Goal: Task Accomplishment & Management: Use online tool/utility

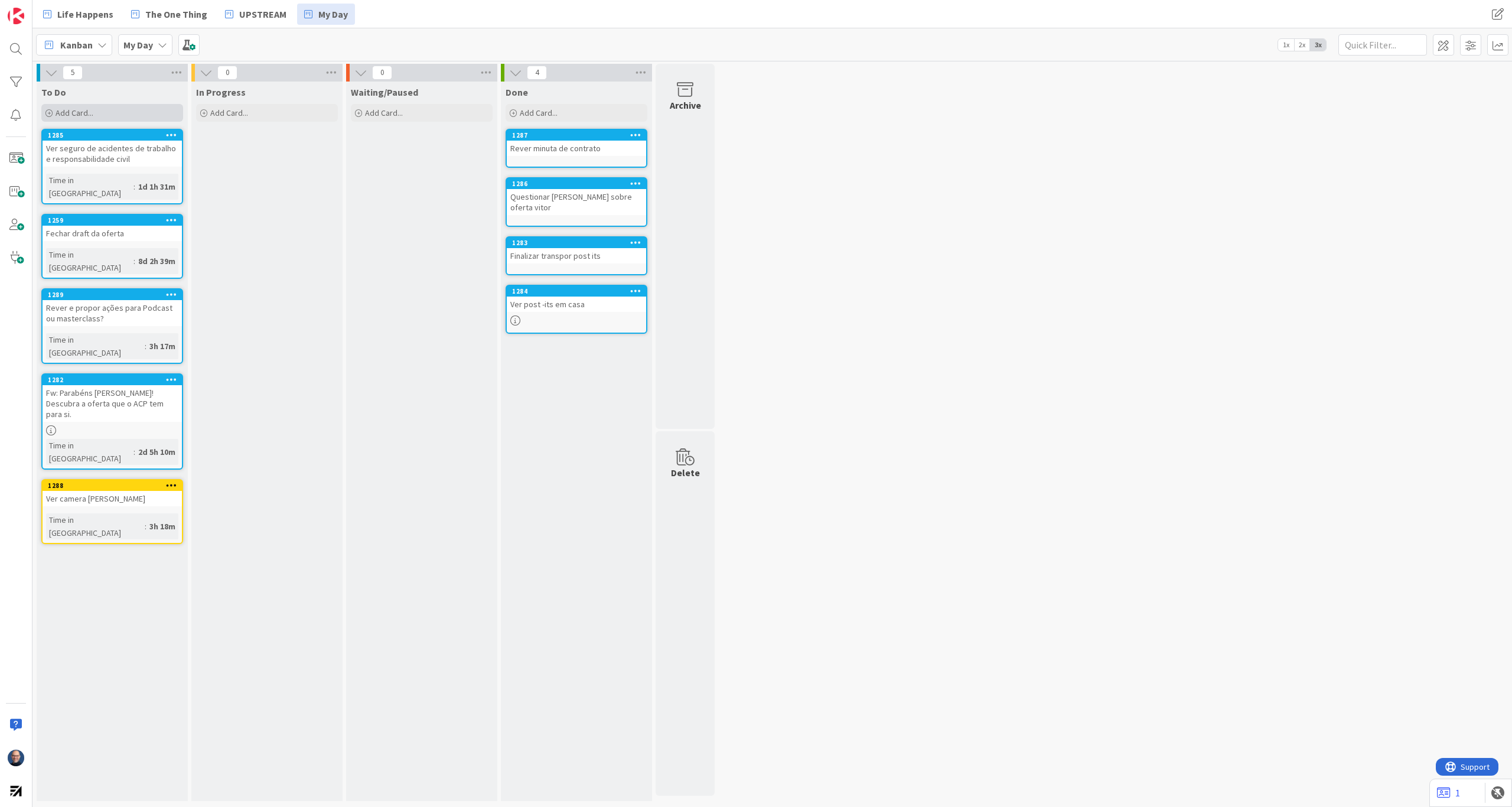
click at [110, 109] on div "Add Card..." at bounding box center [112, 113] width 142 height 17
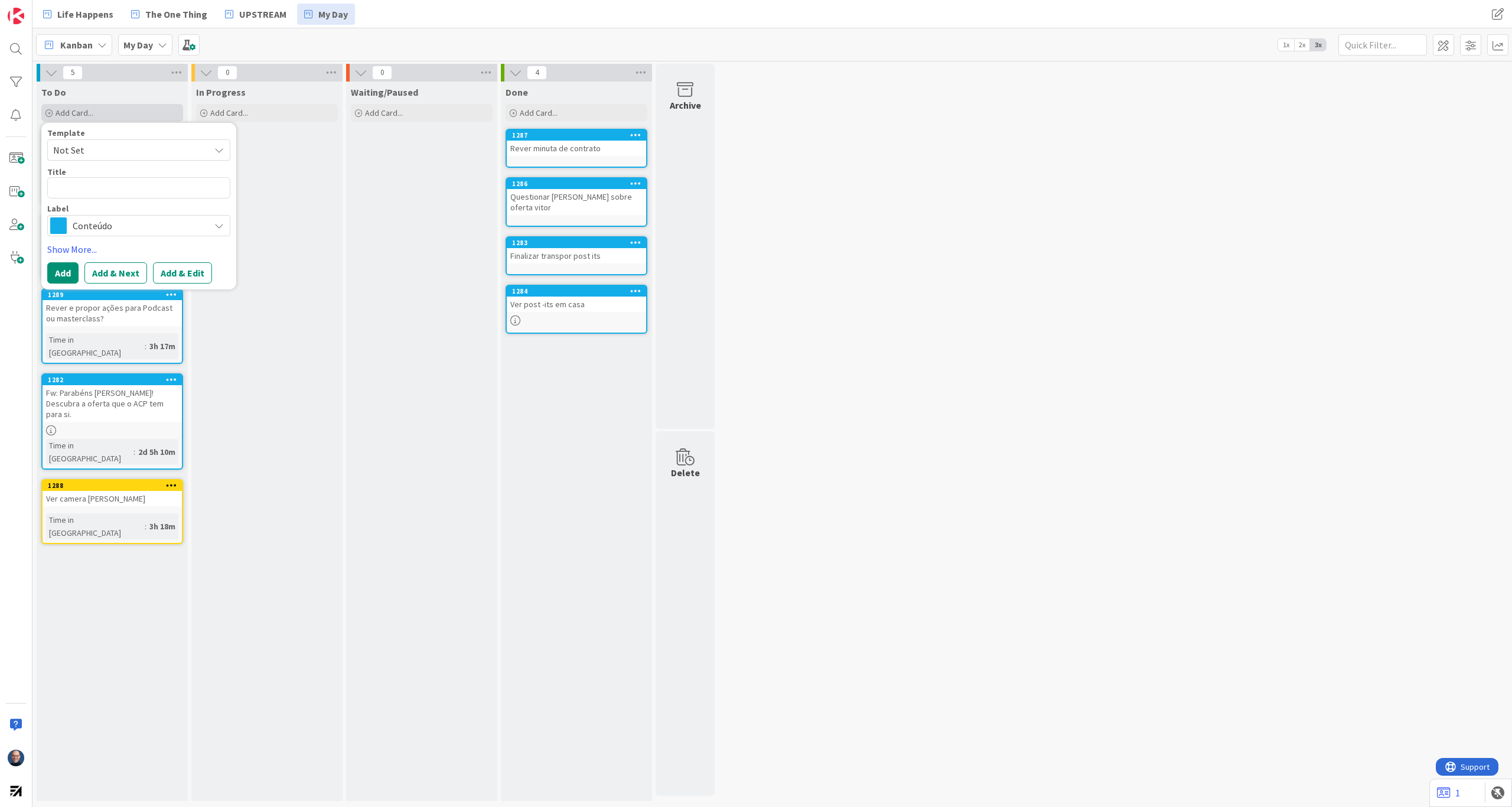
type textarea "x"
type textarea "F"
type textarea "x"
type textarea "Fa"
type textarea "x"
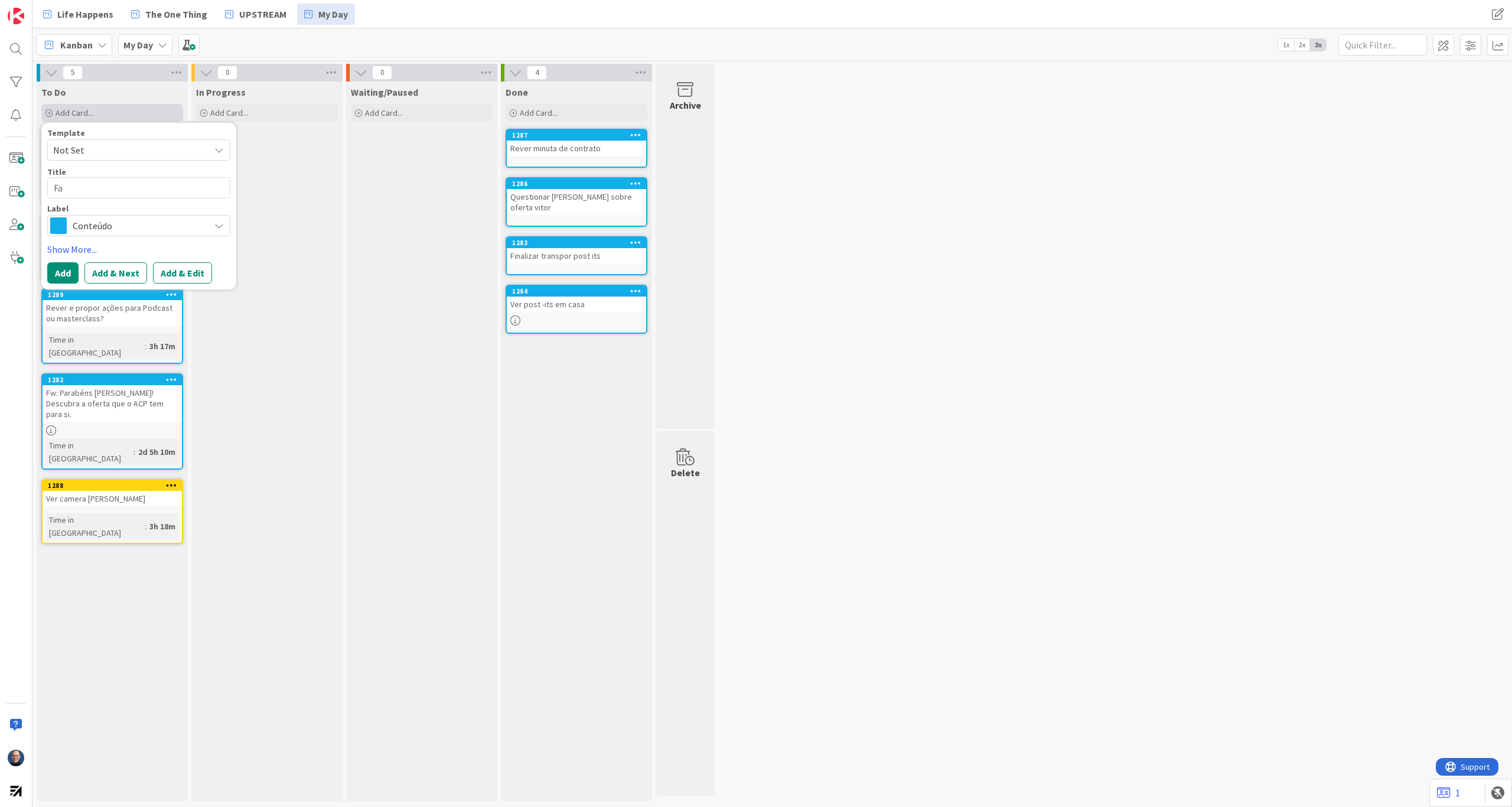
type textarea "Faz"
type textarea "x"
type textarea "Faze"
type textarea "x"
type textarea "Fazer"
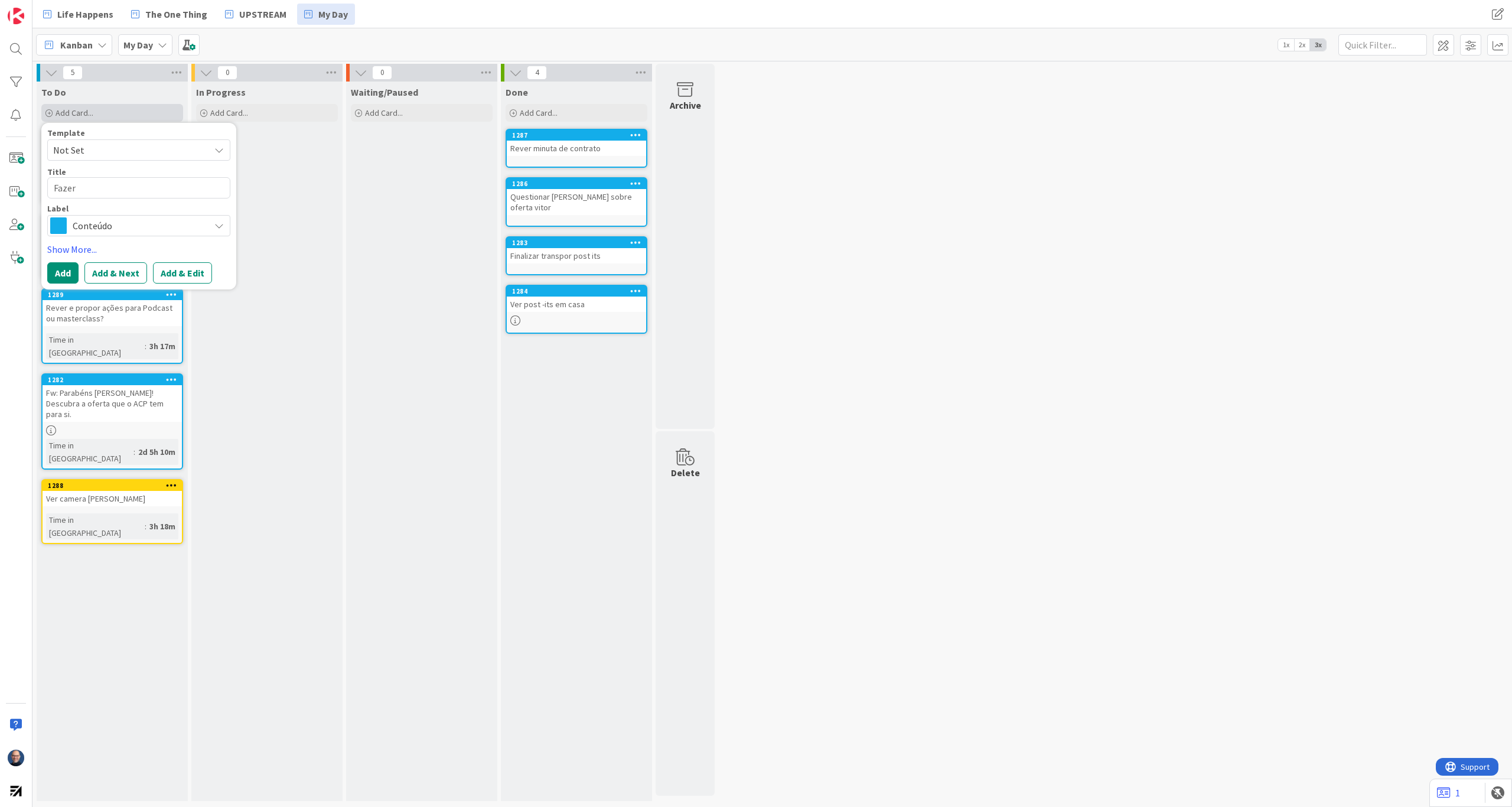
type textarea "x"
type textarea "Fazer"
type textarea "x"
type textarea "Fazer q"
type textarea "x"
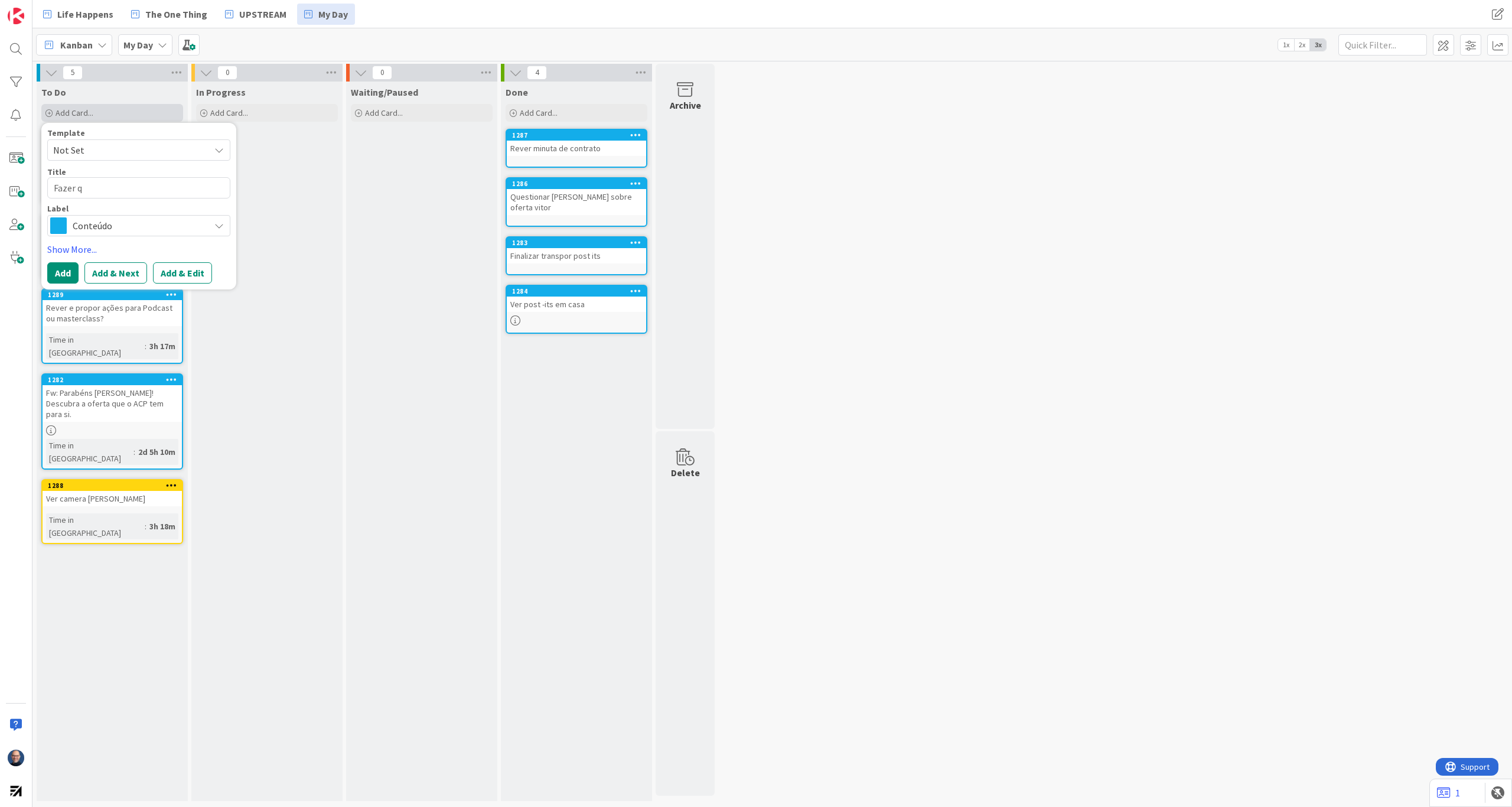
type textarea "Fazer qu"
type textarea "x"
type textarea "Fazer qua"
type textarea "x"
type textarea "Fazer quad"
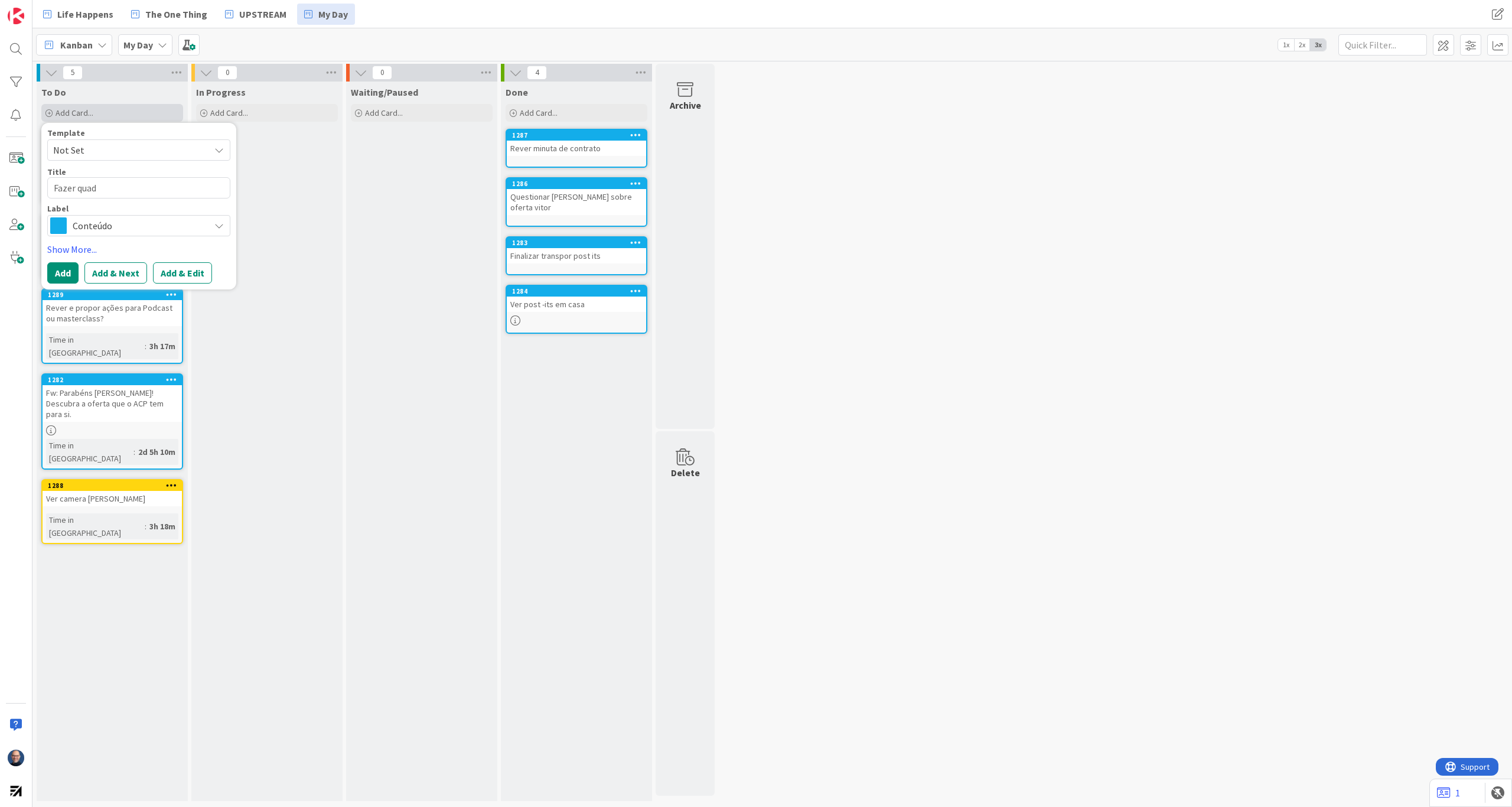
type textarea "x"
type textarea "Fazer quadr"
type textarea "x"
type textarea "Fazer quadro"
type textarea "x"
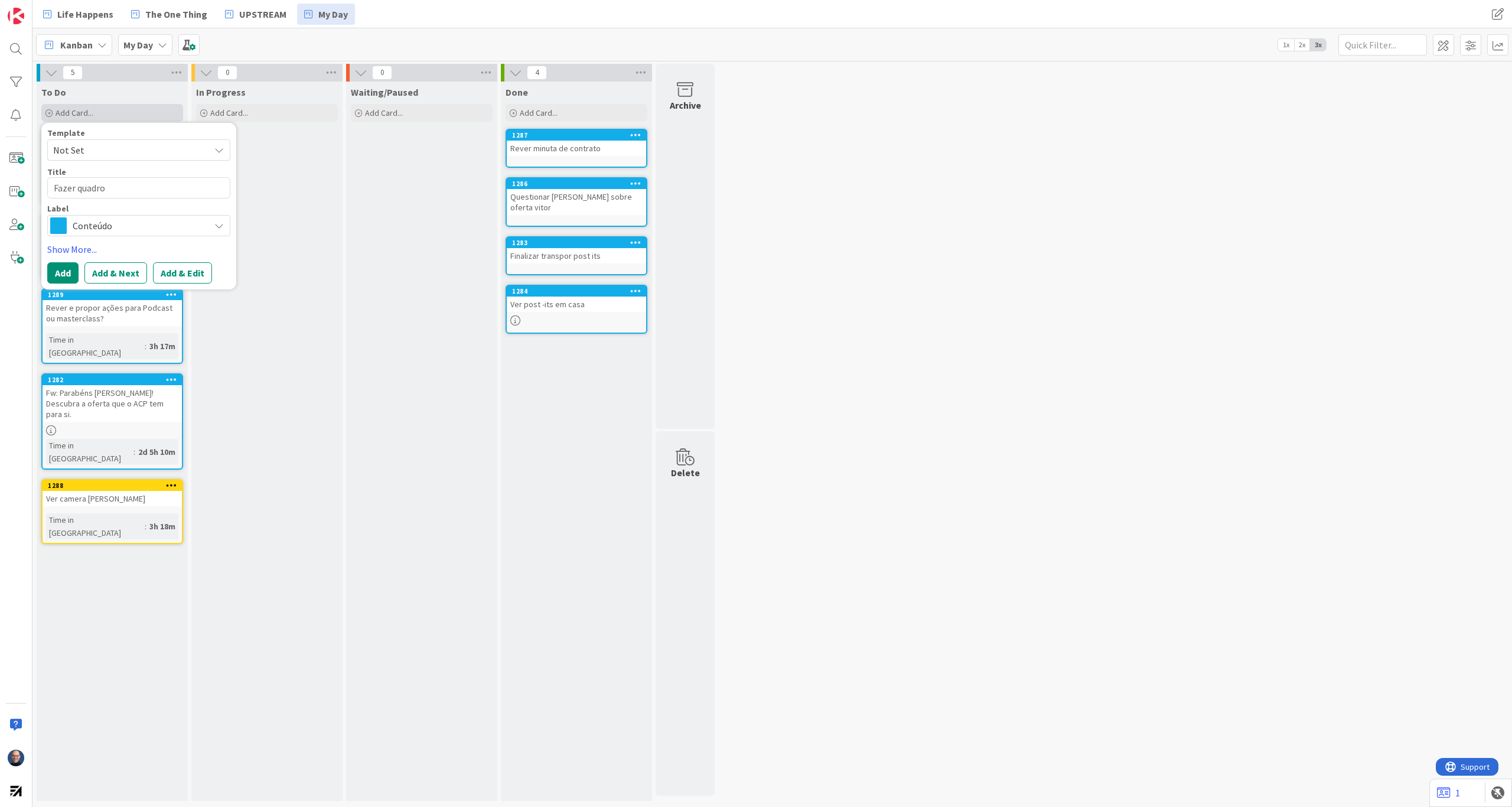
type textarea "[PERSON_NAME]"
type textarea "x"
type textarea "[PERSON_NAME]"
type textarea "x"
type textarea "Fazer quadros l"
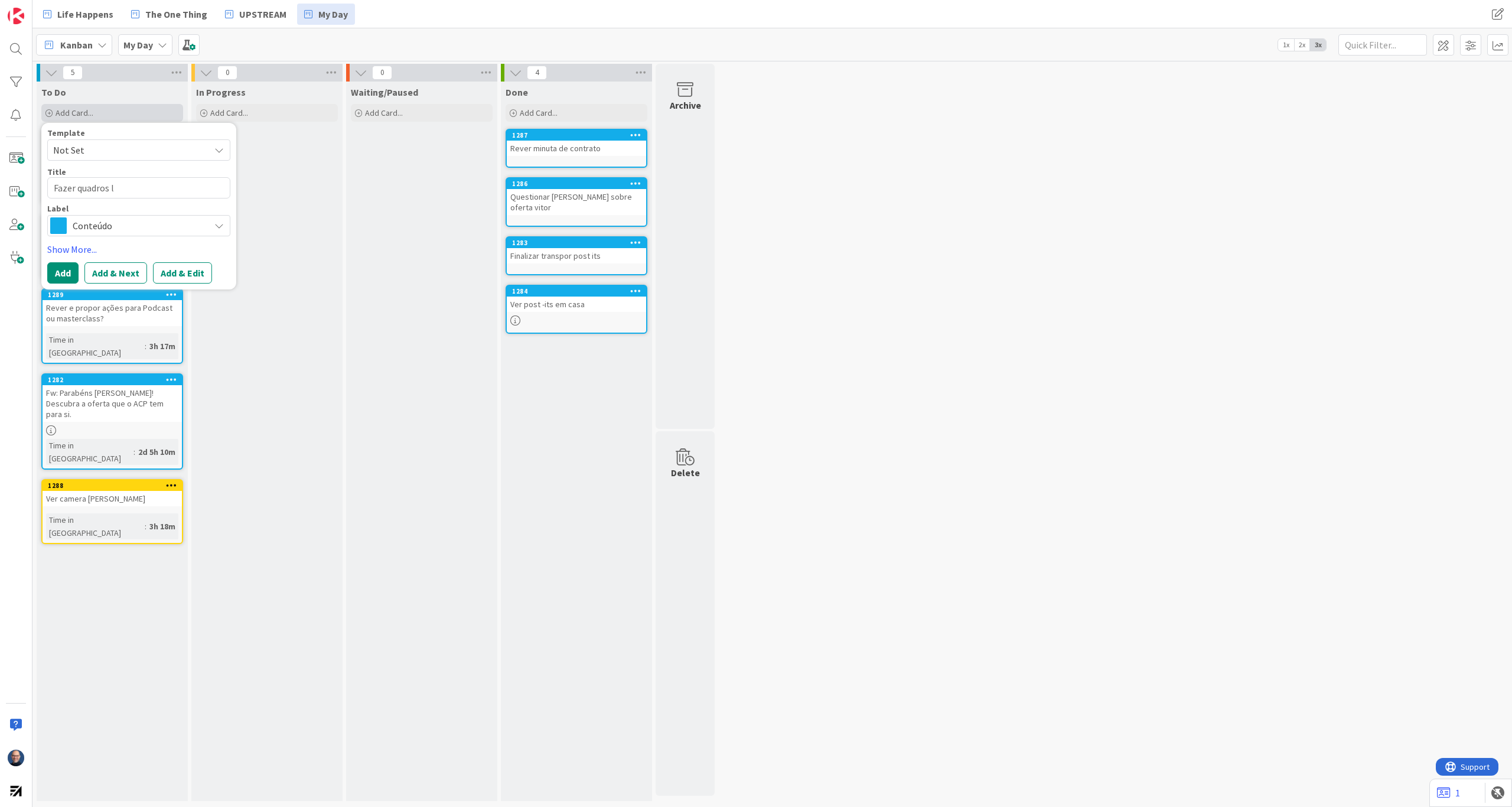
type textarea "x"
type textarea "Fazer quadros la"
type textarea "x"
type textarea "Fazer quadros l"
type textarea "x"
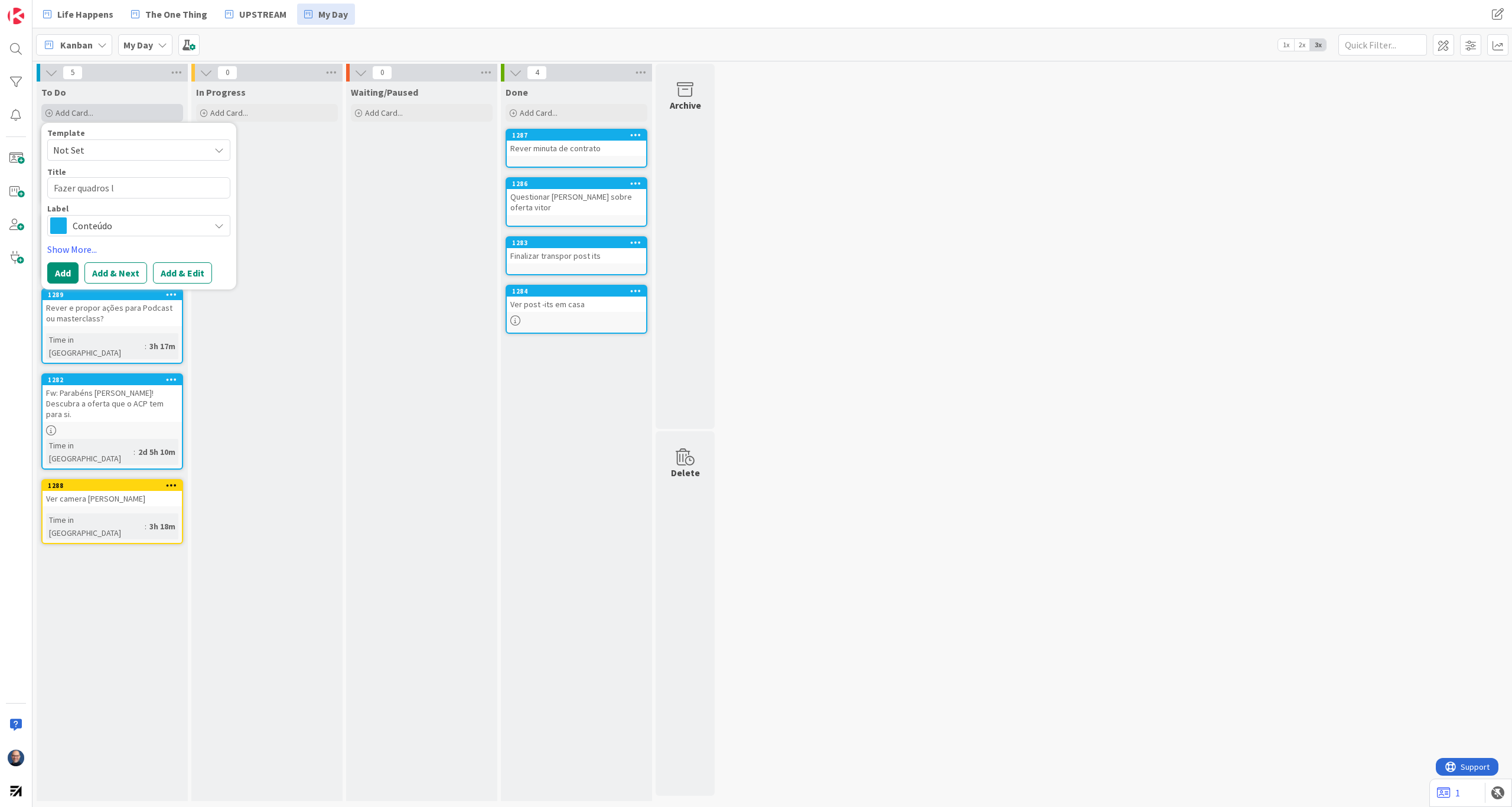
type textarea "[PERSON_NAME]"
type textarea "x"
type textarea "Fazer quadros k"
type textarea "x"
type textarea "Fazer quadros ka"
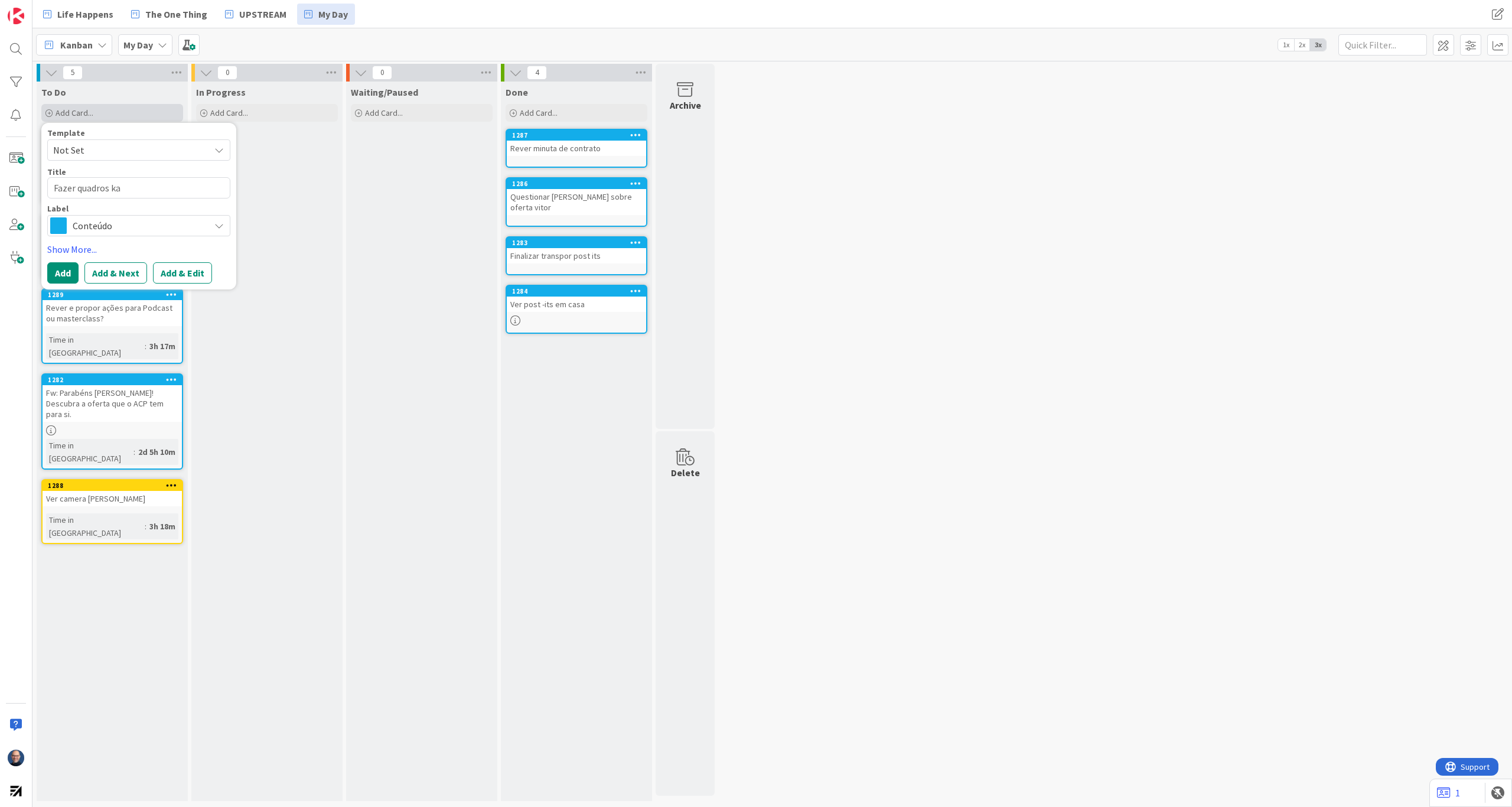
type textarea "x"
type textarea "Fazer quadros kan"
type textarea "x"
type textarea "Fazer quadros kanb"
type textarea "x"
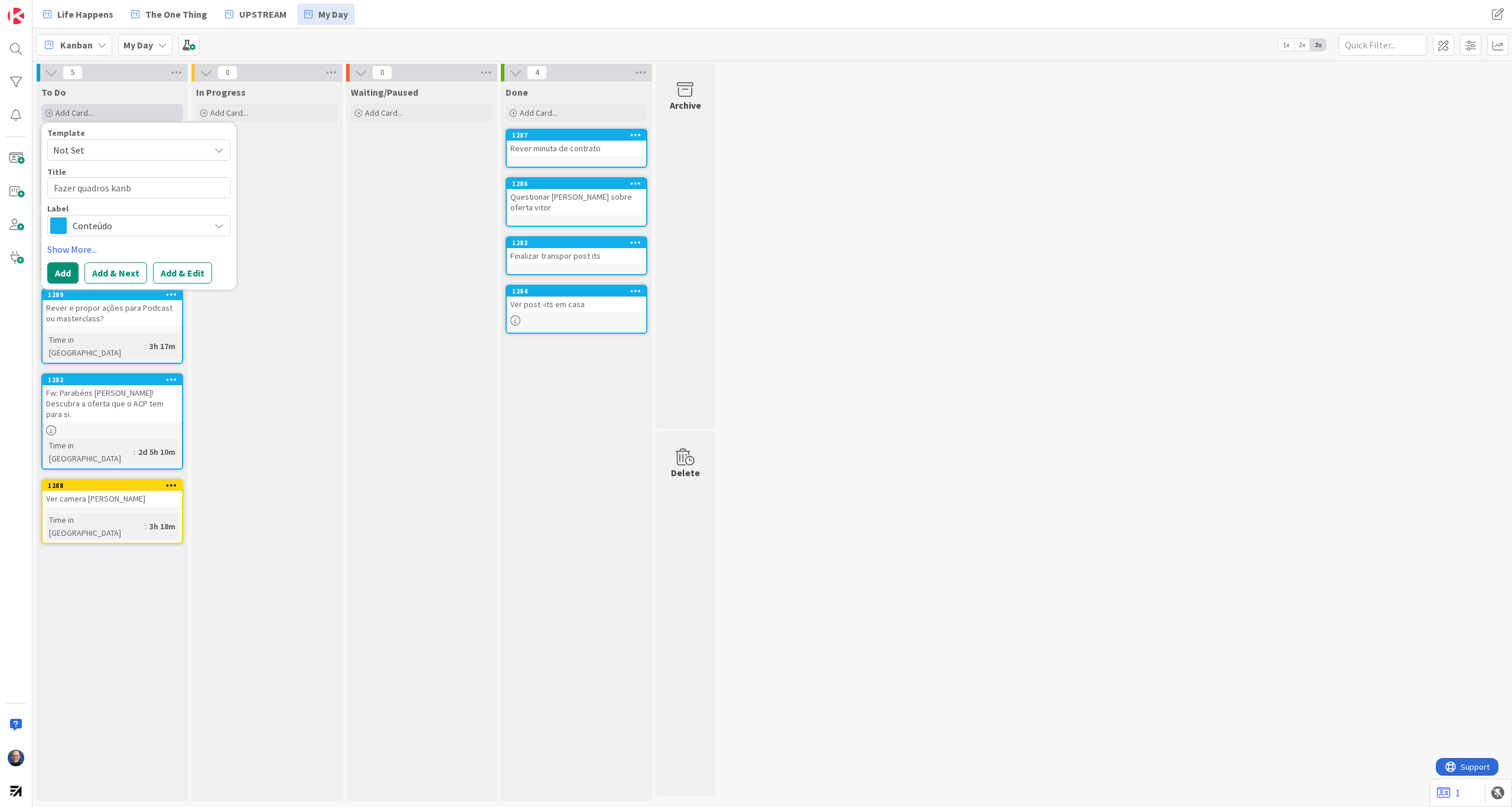
type textarea "Fazer quadros kanba"
type textarea "x"
type textarea "Fazer quadros kanban"
type textarea "x"
type textarea "Fazer quadros kanban"
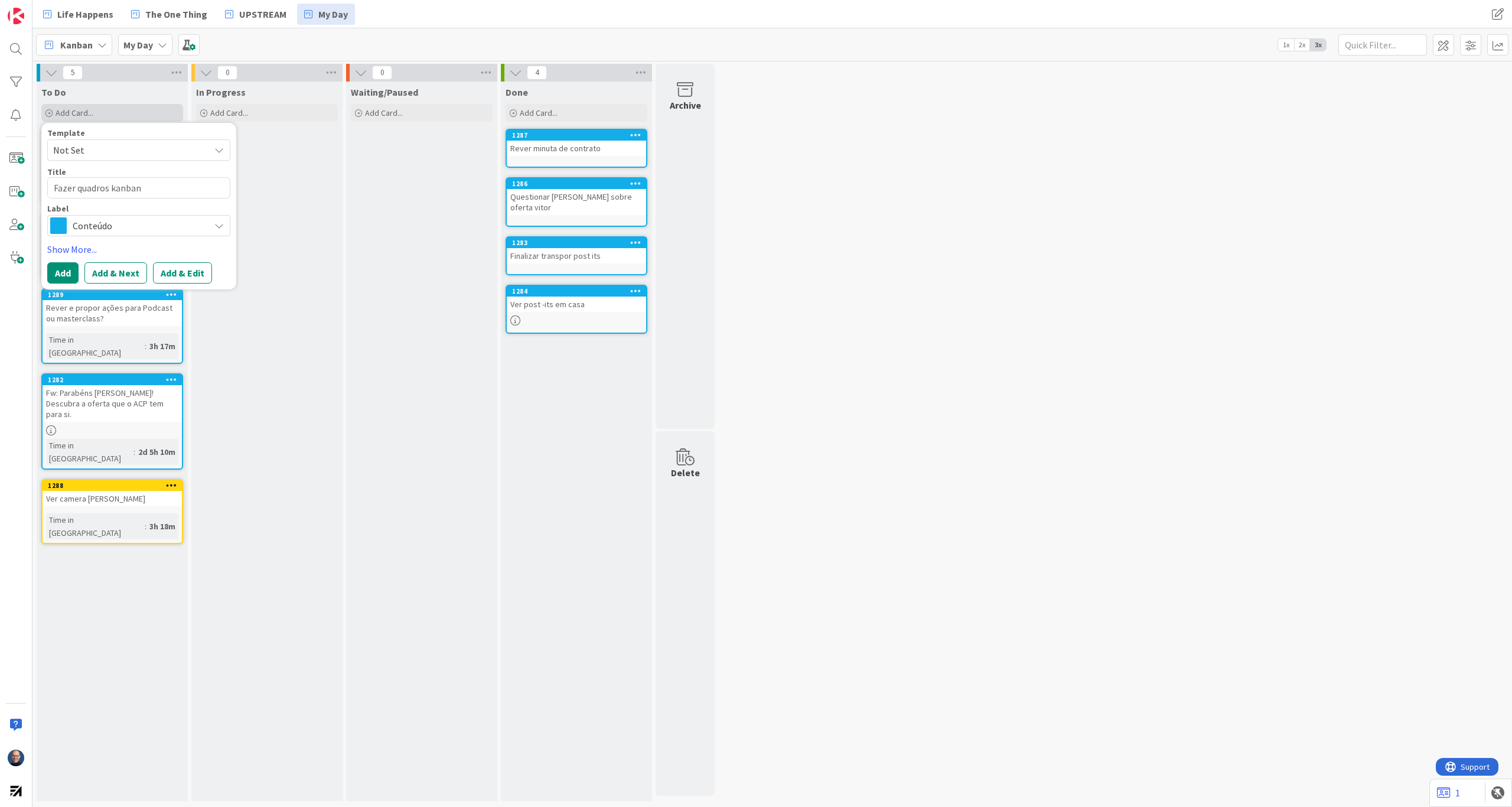
type textarea "x"
type textarea "Fazer quadros kanban pa"
type textarea "x"
type textarea "Fazer quadros kanban par"
type textarea "x"
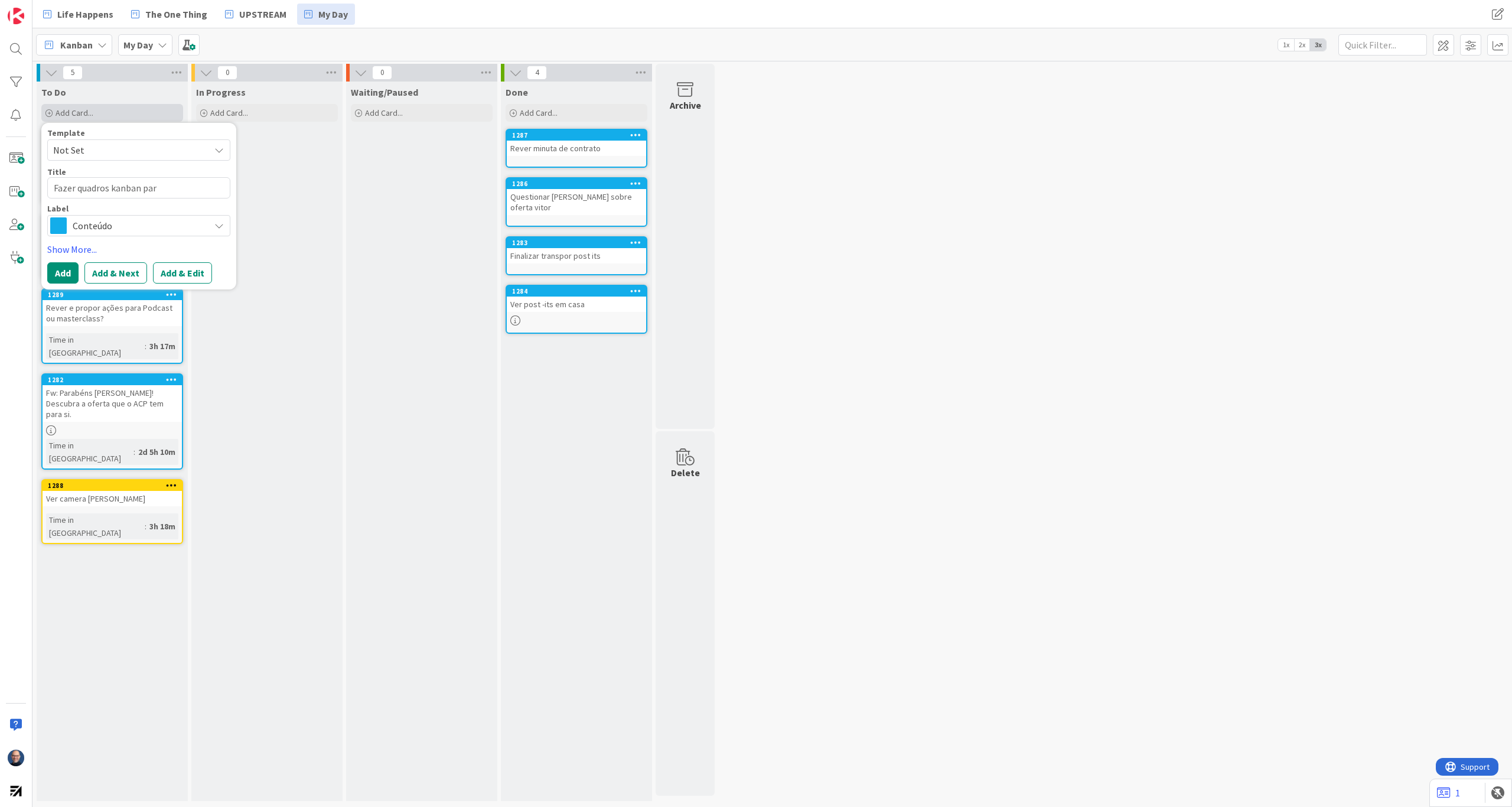
type textarea "Fazer quadros kanban para"
type textarea "x"
type textarea "Fazer quadros kanban para"
type textarea "x"
type textarea "Fazer quadros kanban para V"
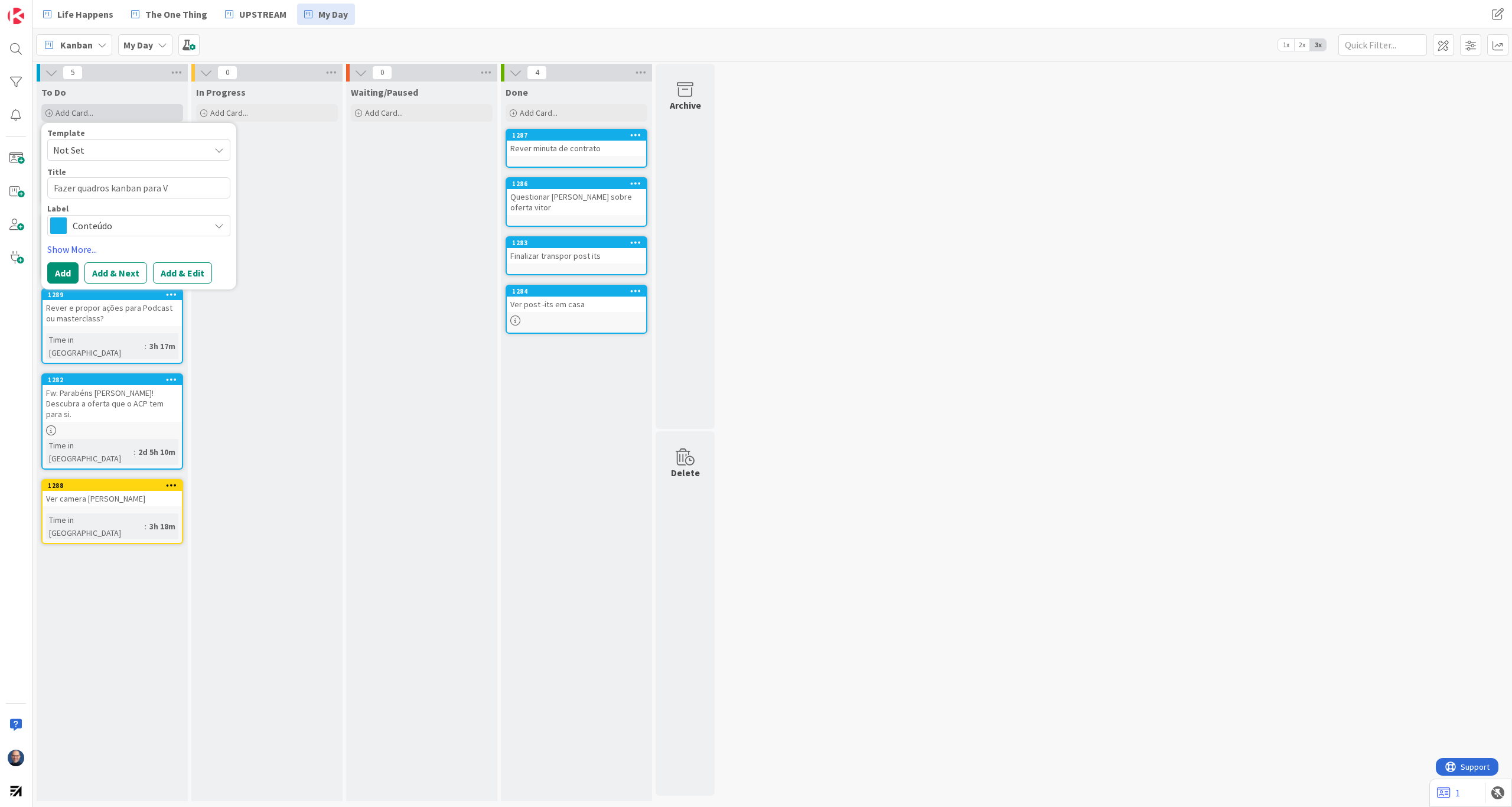
type textarea "x"
type textarea "Fazer quadros kanban para Vi"
type textarea "x"
type textarea "Fazer quadros kanban para Vit"
type textarea "x"
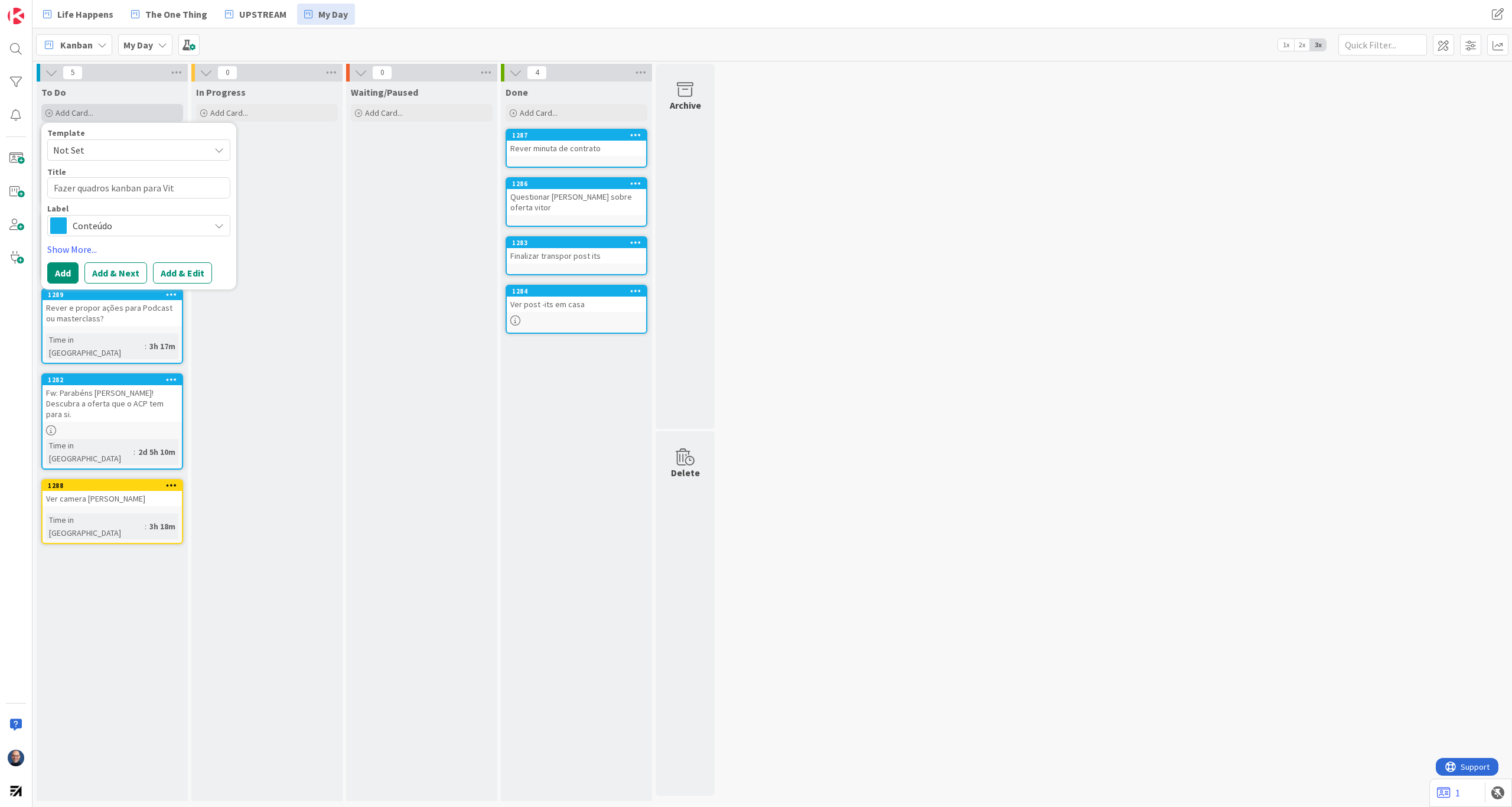
type textarea "Fazer quadros kanban para [PERSON_NAME]"
type textarea "x"
type textarea "Fazer quadros kanban para Vitor"
click at [74, 192] on textarea "Fazer quadros kanban para Vitor" at bounding box center [138, 187] width 183 height 21
type textarea "x"
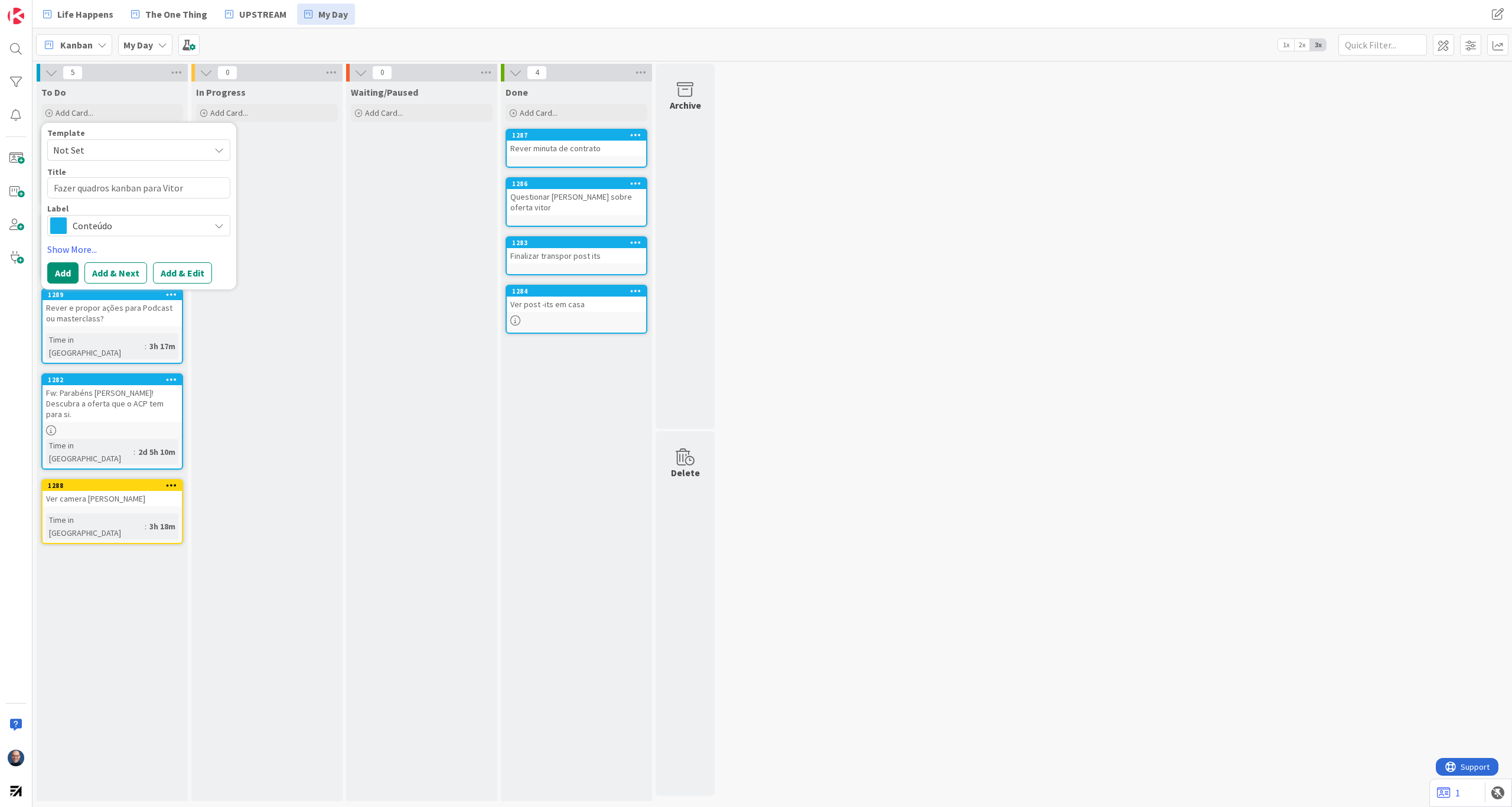
type textarea "Fazer quadros kanban para Vitor"
type textarea "x"
type textarea "Fazer e quadros kanban para Vitor"
type textarea "x"
type textarea "Fazer ex quadros kanban para [PERSON_NAME]"
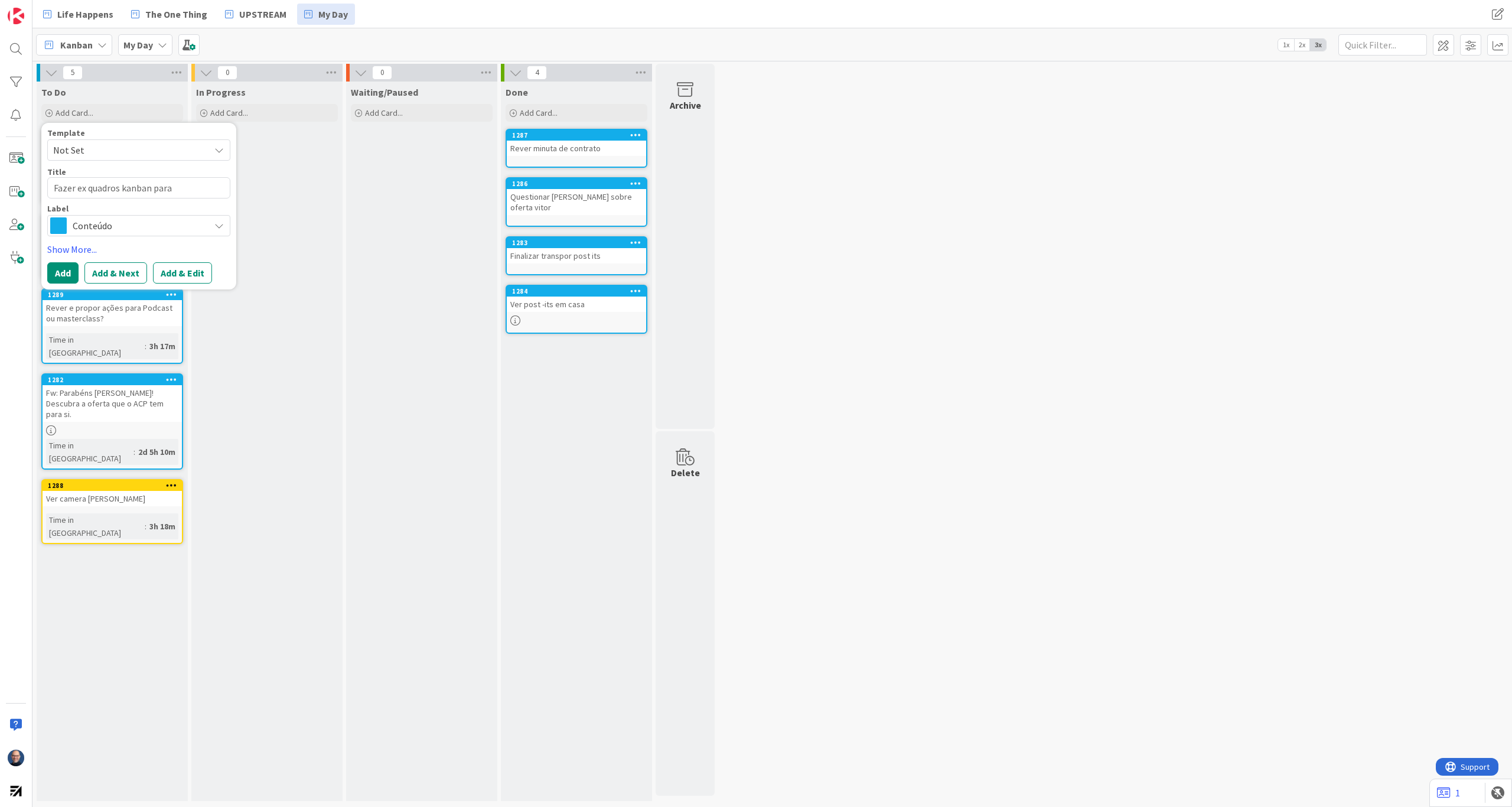
type textarea "x"
type textarea "Fazer exe quadros kanban para Vitor"
type textarea "x"
type textarea "Fazer exem quadros kanban para [PERSON_NAME]"
type textarea "x"
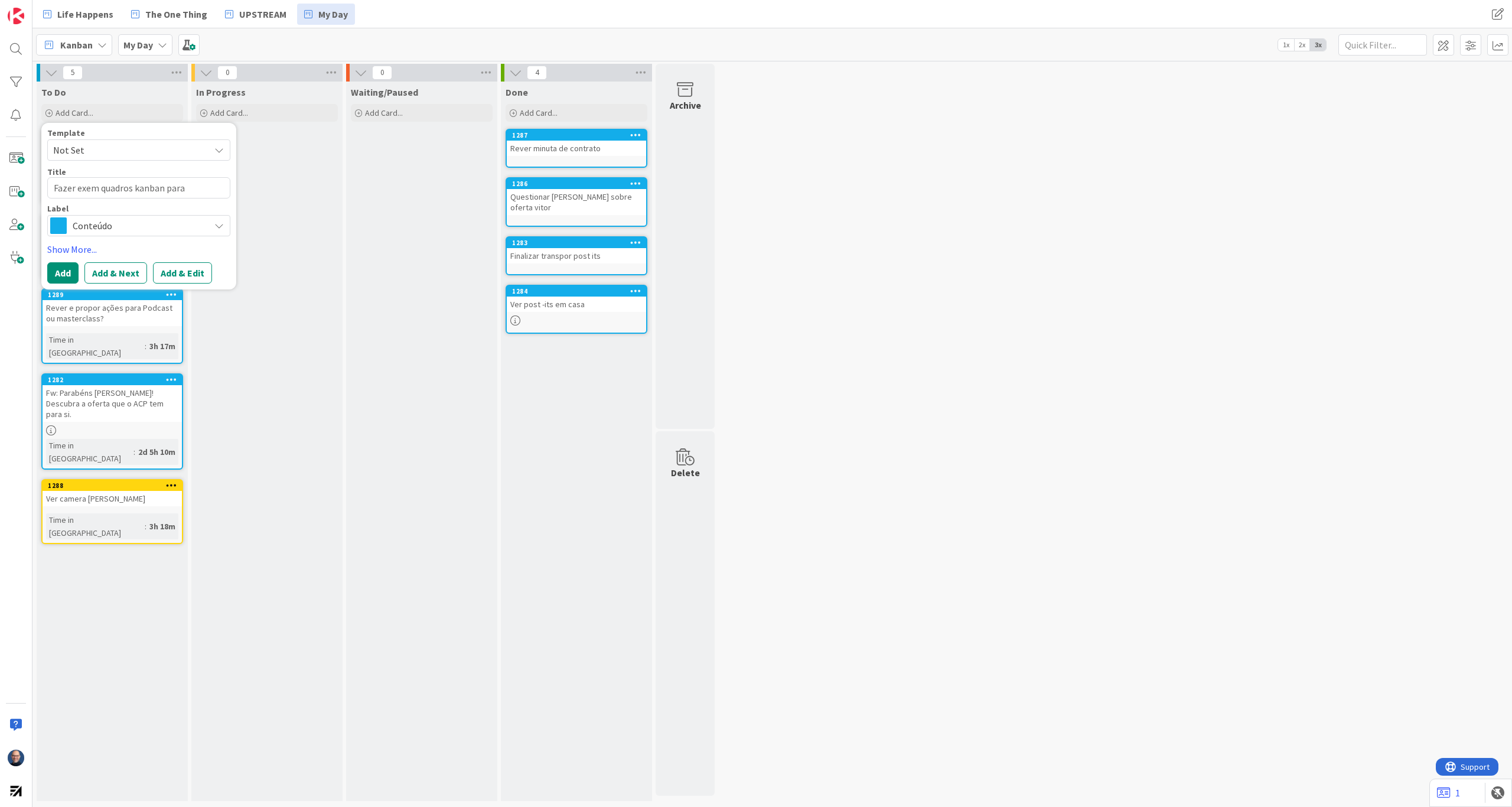
type textarea "Fazer exemp quadros kanban para [PERSON_NAME]"
type textarea "x"
type textarea "Fazer exempl quadros kanban para [PERSON_NAME]"
type textarea "x"
type textarea "Fazer exemplo quadros kanban para Vitor"
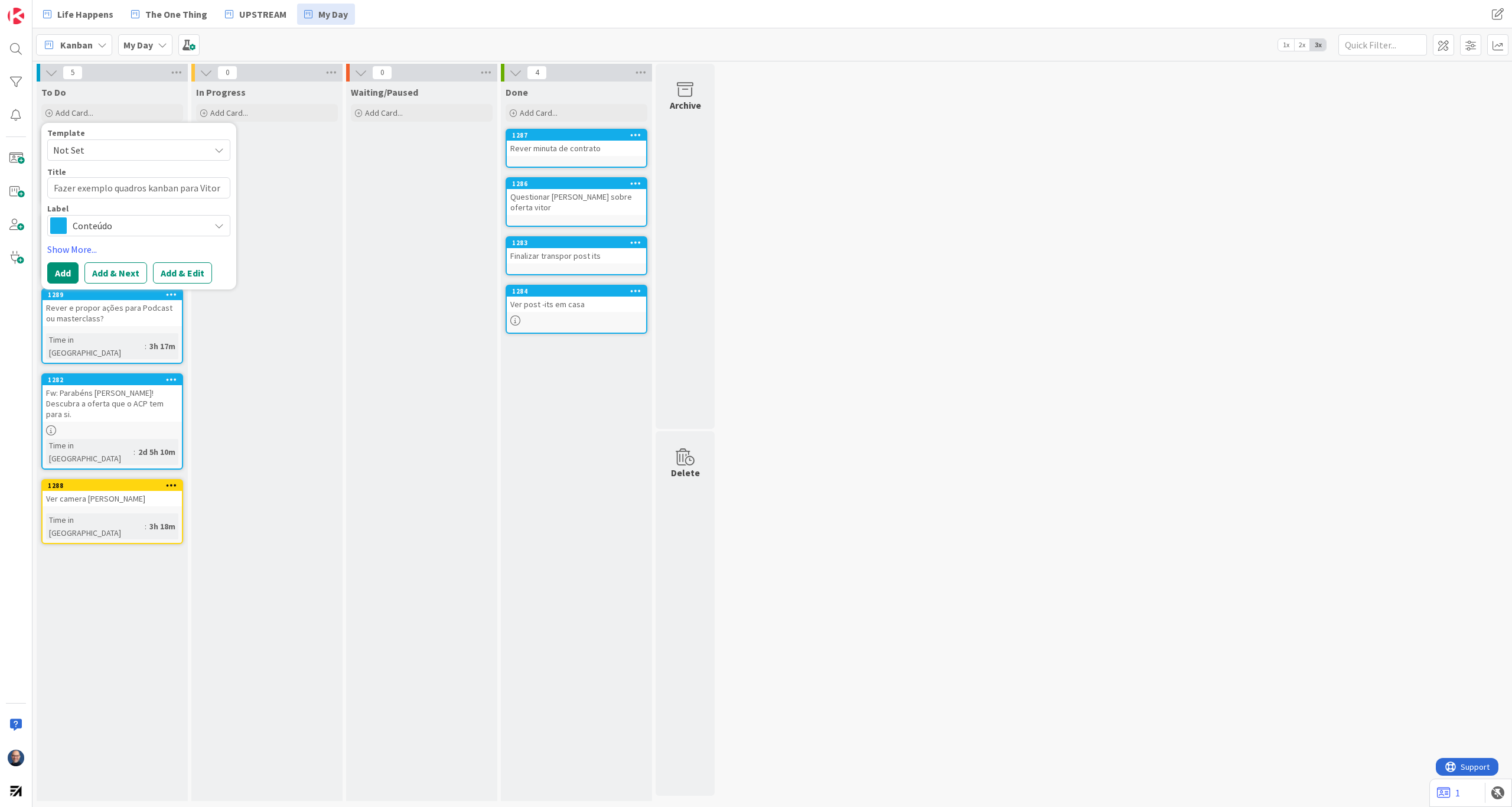
type textarea "x"
type textarea "Fazer exemplos quadros kanban para Vitor"
type textarea "x"
type textarea "Fazer exemplos quadros kanban para Vitor"
type textarea "x"
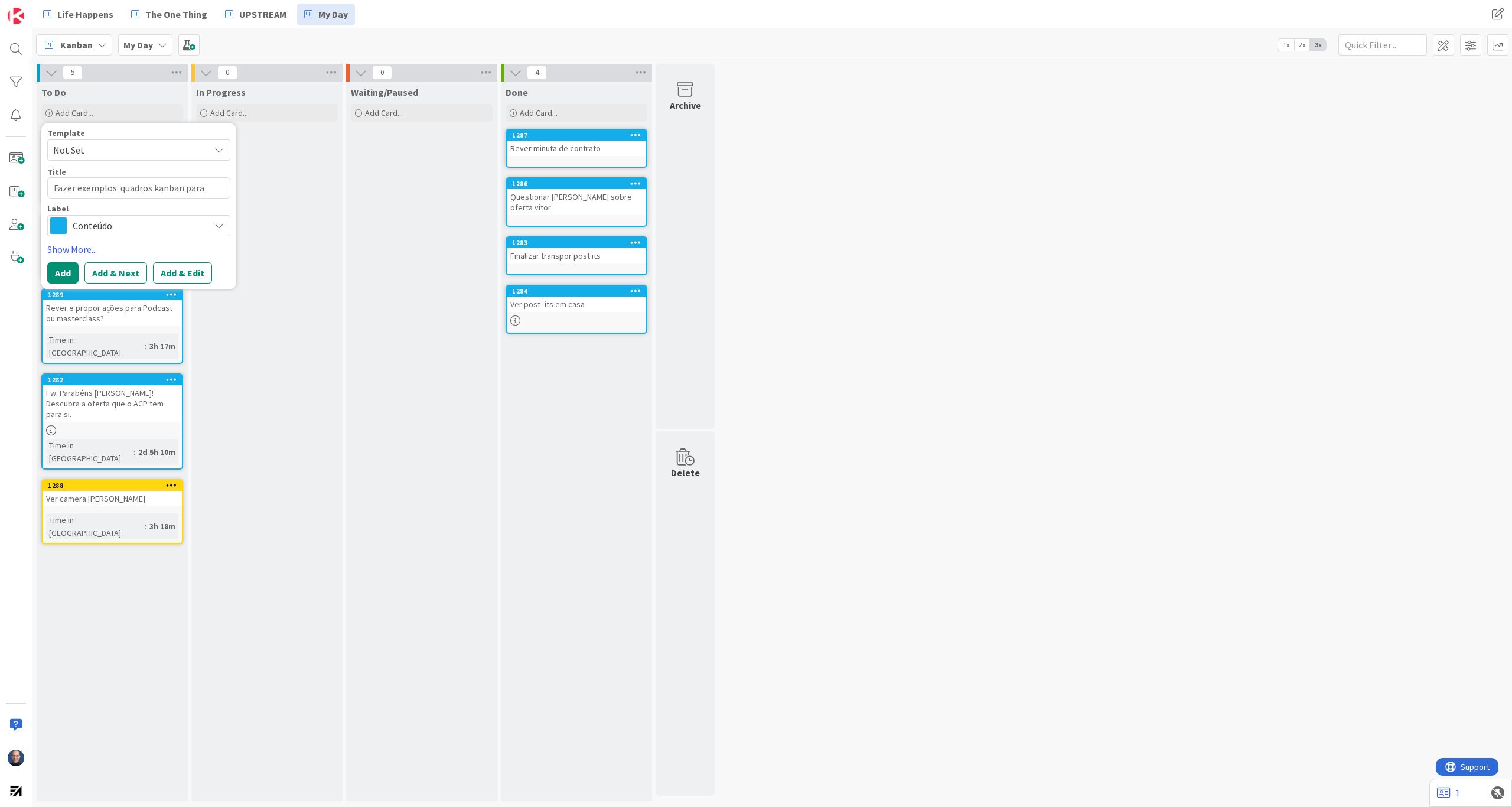
type textarea "Fazer exemplos d quadros kanban para Vitor"
type textarea "x"
type textarea "Fazer exemplos de quadros kanban para Vitor"
click at [88, 242] on span "Conteúdo" at bounding box center [137, 240] width 131 height 17
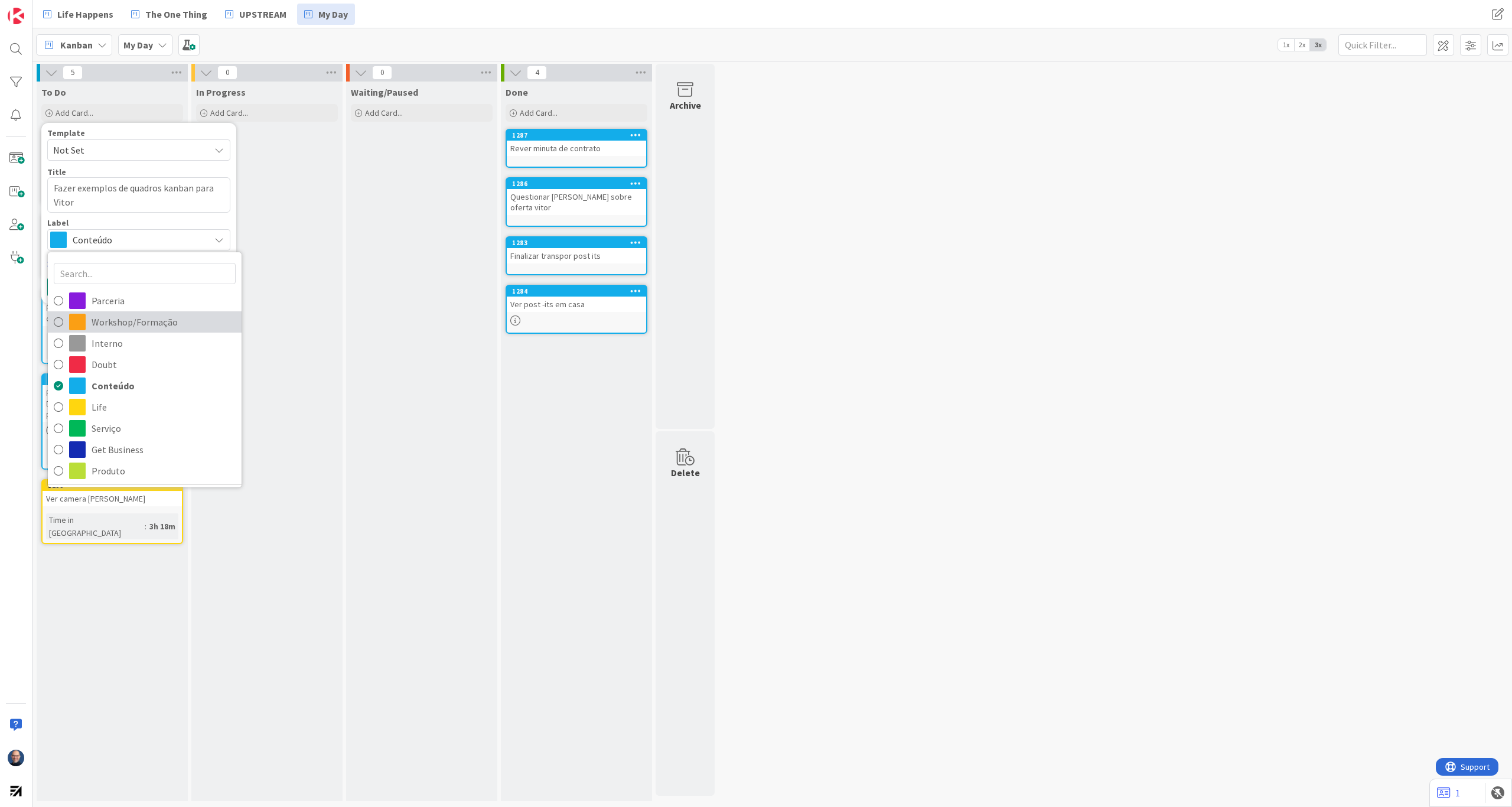
click at [108, 325] on span "Workshop/Formação" at bounding box center [163, 322] width 144 height 17
type textarea "x"
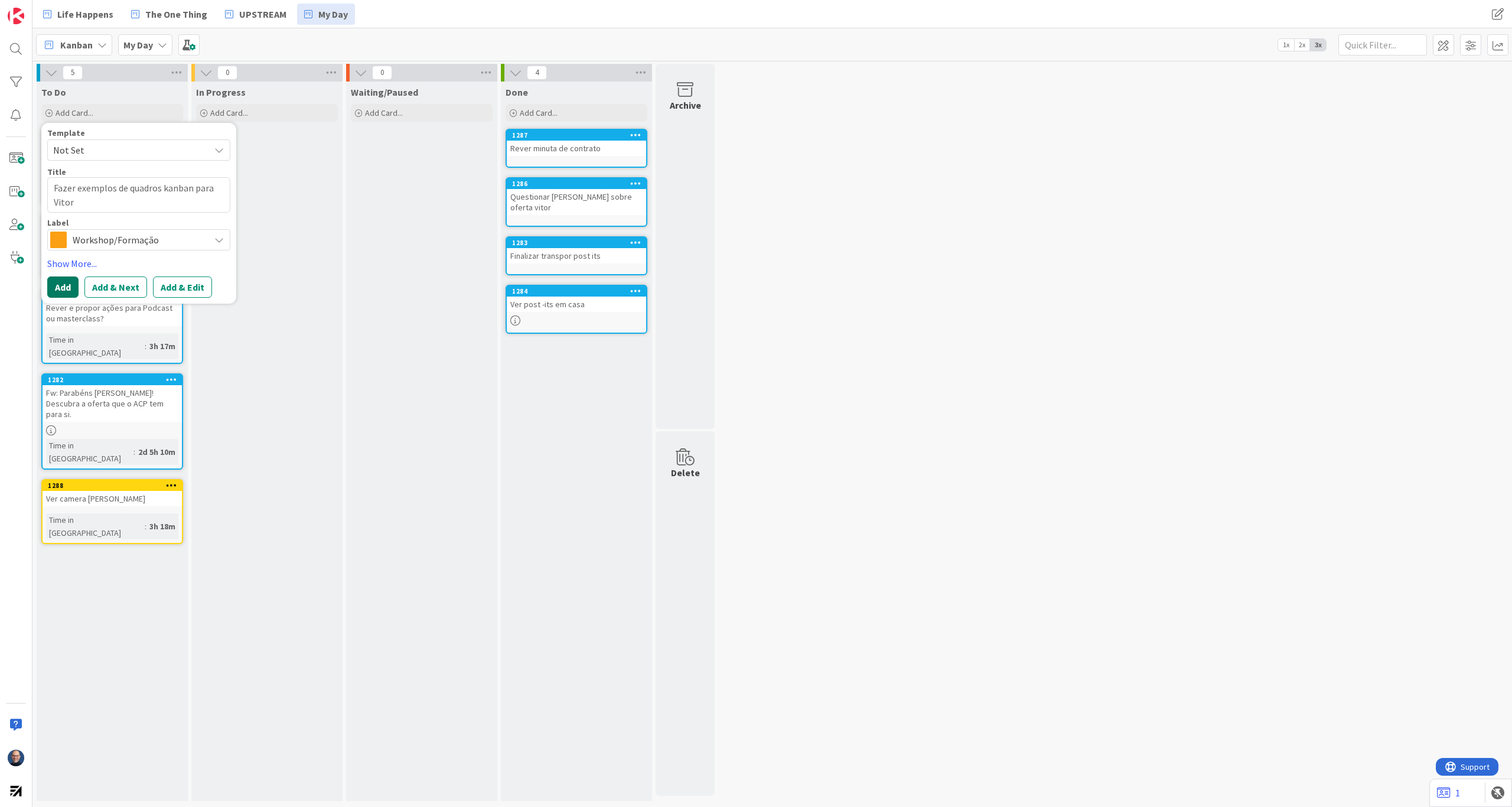
click at [64, 288] on button "Add" at bounding box center [62, 287] width 31 height 21
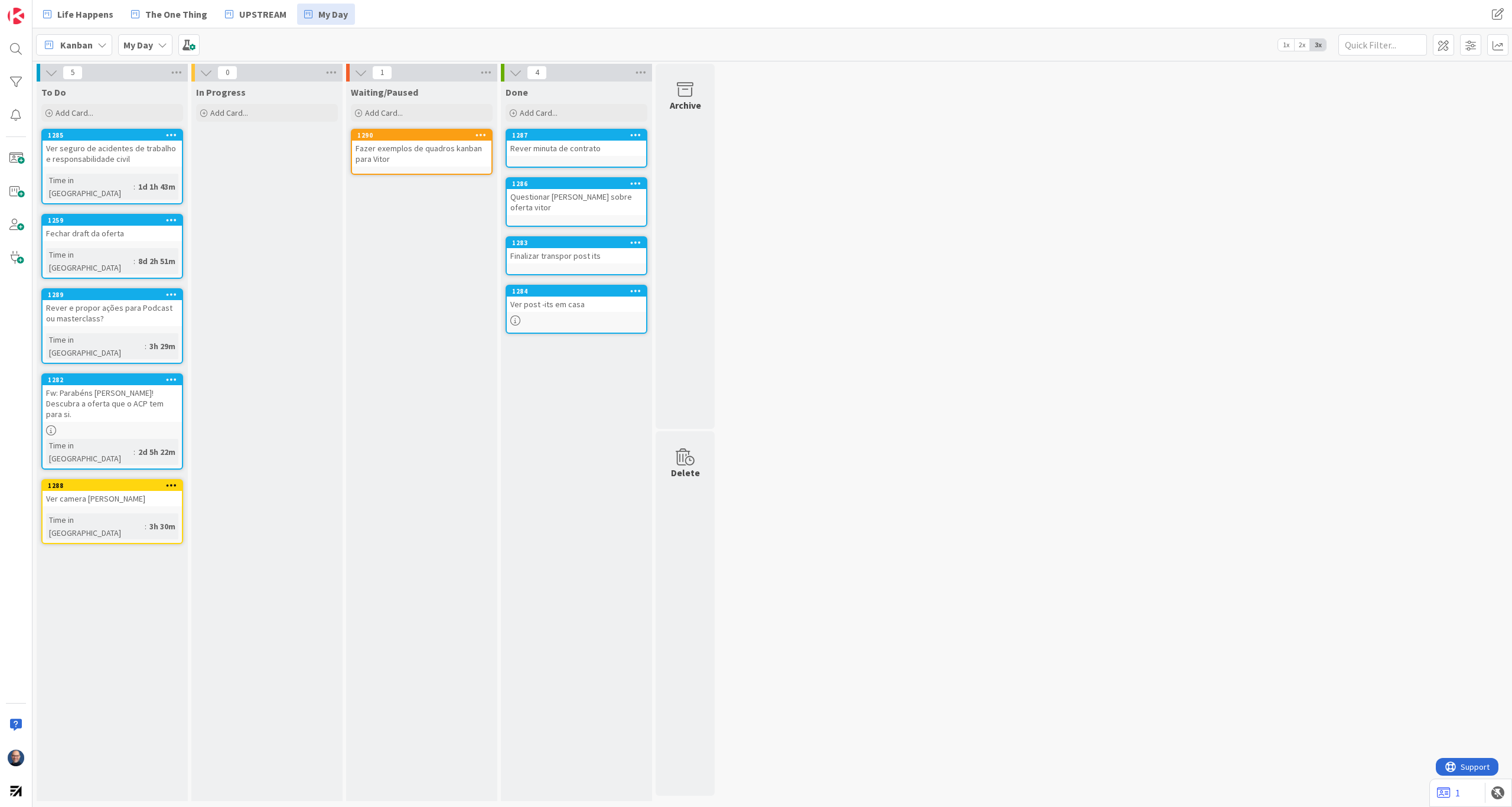
click at [428, 153] on div "Fazer exemplos de quadros kanban para Vitor" at bounding box center [422, 153] width 140 height 26
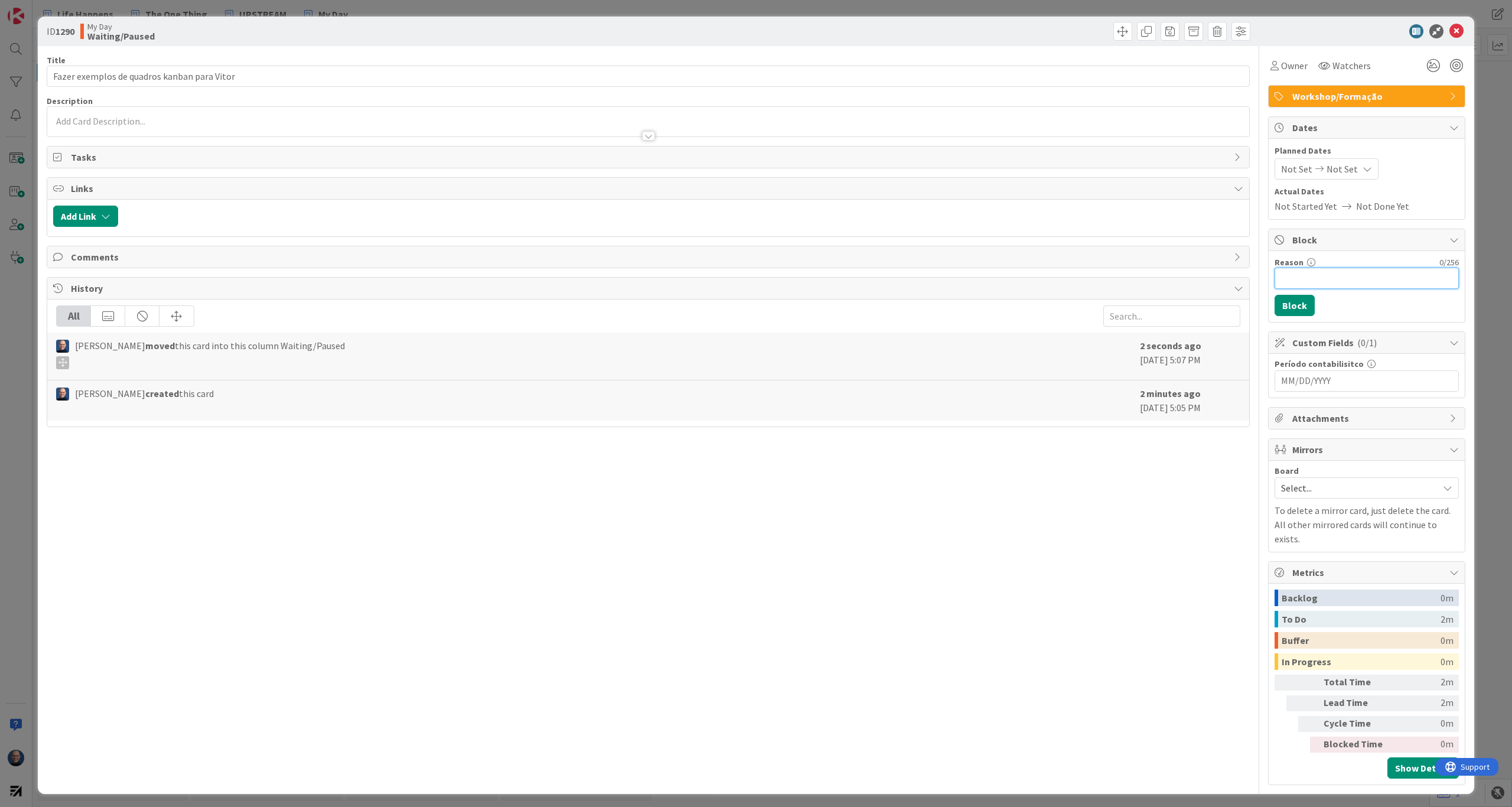
click at [1332, 280] on input "Reason" at bounding box center [1367, 278] width 184 height 21
type input "W"
type input "H"
click at [1458, 30] on icon at bounding box center [1456, 31] width 14 height 14
